Goal: Task Accomplishment & Management: Complete application form

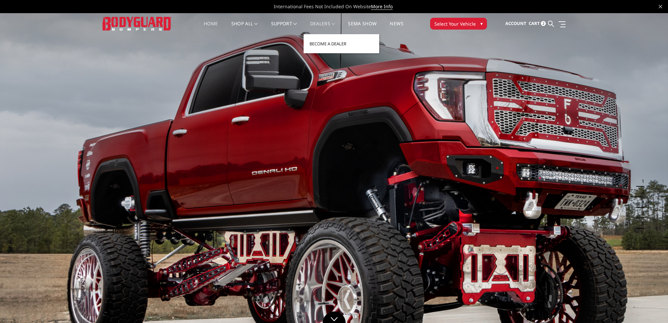
click at [324, 45] on link "Become a Dealer" at bounding box center [341, 43] width 70 height 12
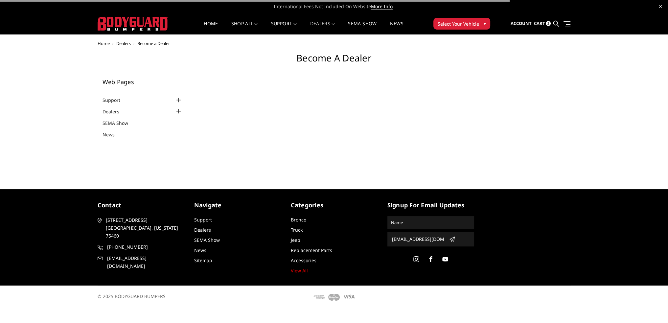
select select "US"
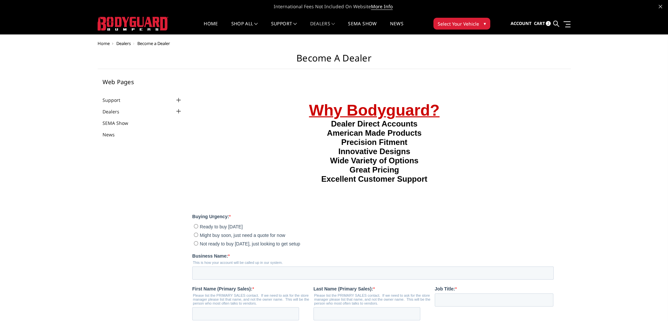
click at [108, 15] on div at bounding box center [133, 23] width 71 height 20
click at [114, 25] on img at bounding box center [133, 24] width 71 height 14
